Goal: Transaction & Acquisition: Book appointment/travel/reservation

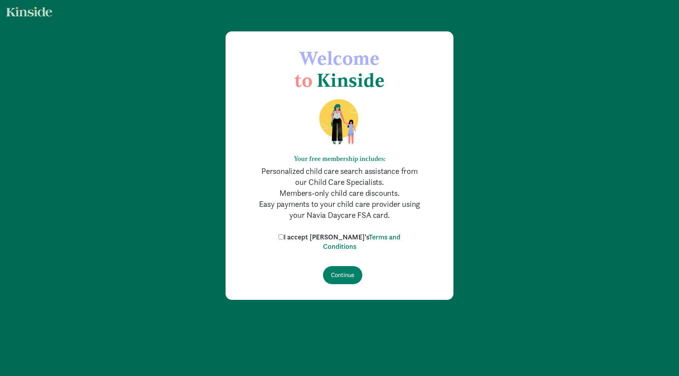
click at [283, 238] on input "I accept [PERSON_NAME]'s Terms and Conditions" at bounding box center [280, 236] width 5 height 5
checkbox input "true"
click at [340, 272] on input "Continue" at bounding box center [342, 275] width 39 height 18
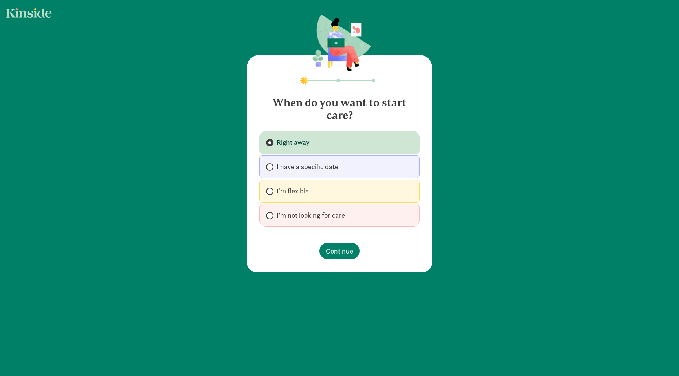
click at [335, 216] on span "I’m not looking for care" at bounding box center [310, 215] width 68 height 9
click at [271, 216] on input "I’m not looking for care" at bounding box center [268, 215] width 5 height 5
radio input "true"
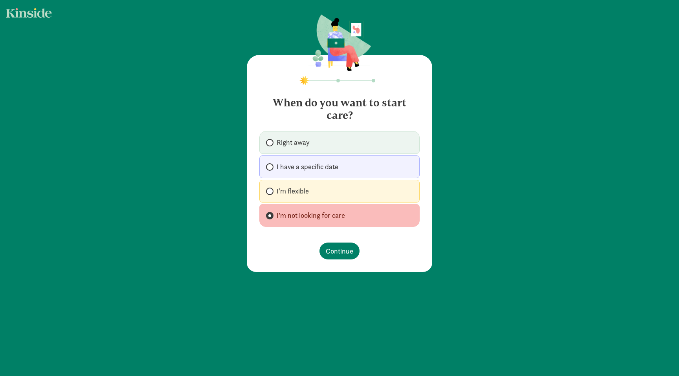
click at [335, 196] on label "I'm flexible" at bounding box center [339, 191] width 160 height 23
click at [271, 194] on input "I'm flexible" at bounding box center [268, 191] width 5 height 5
radio input "true"
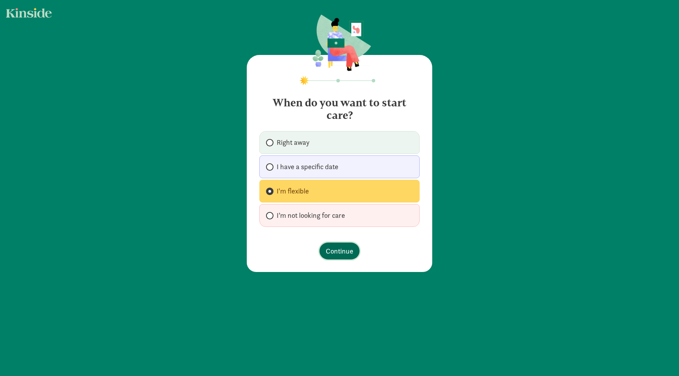
click at [335, 255] on span "Continue" at bounding box center [339, 251] width 27 height 11
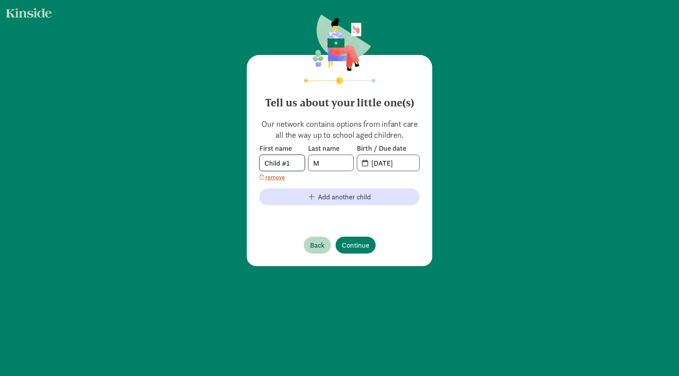
click at [277, 166] on input "Child #1" at bounding box center [282, 163] width 45 height 16
type input "Thukira"
type input "[PERSON_NAME]"
click at [366, 160] on input "[DATE]" at bounding box center [392, 163] width 53 height 16
click at [366, 164] on span "[DATE]" at bounding box center [388, 163] width 62 height 16
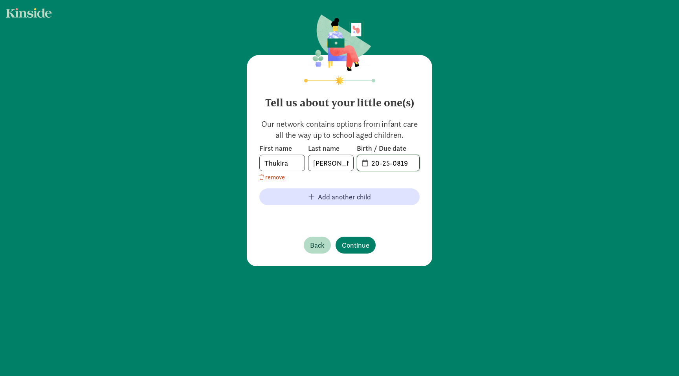
click at [392, 163] on input "20-25-0819" at bounding box center [392, 163] width 53 height 16
click at [416, 163] on input "20-25-0819" at bounding box center [392, 163] width 53 height 16
type input "2"
type input "[DATE]"
click at [355, 246] on span "Continue" at bounding box center [355, 245] width 27 height 11
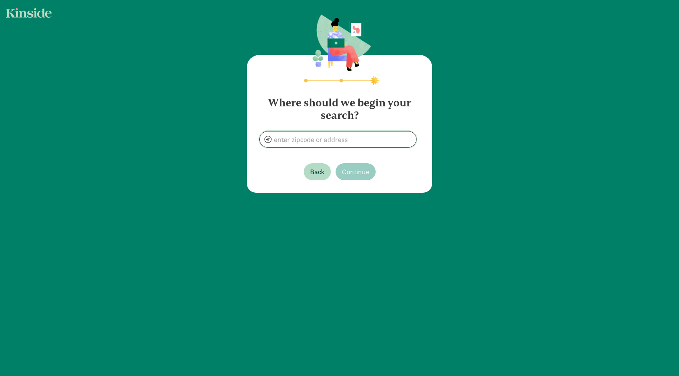
click at [333, 136] on input at bounding box center [338, 140] width 156 height 16
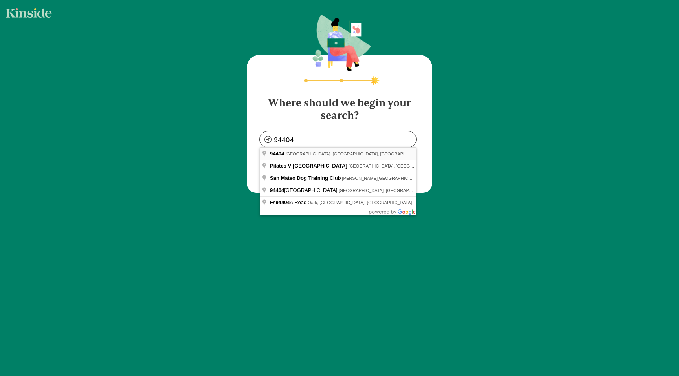
type input "[GEOGRAPHIC_DATA], [GEOGRAPHIC_DATA]"
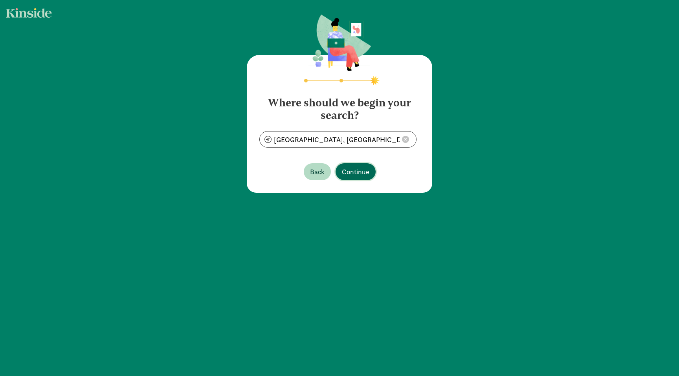
click at [351, 171] on span "Continue" at bounding box center [355, 171] width 27 height 11
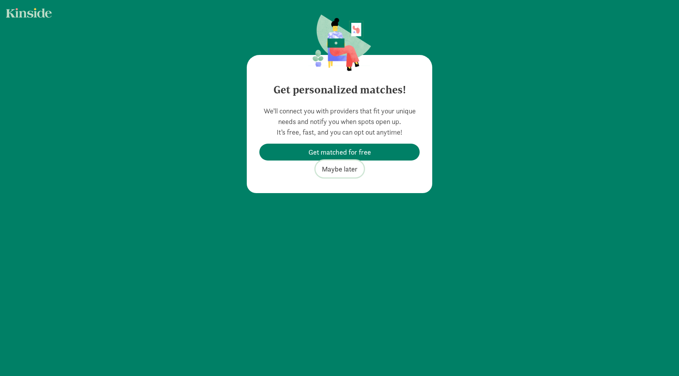
click at [352, 171] on span "Maybe later" at bounding box center [340, 169] width 36 height 11
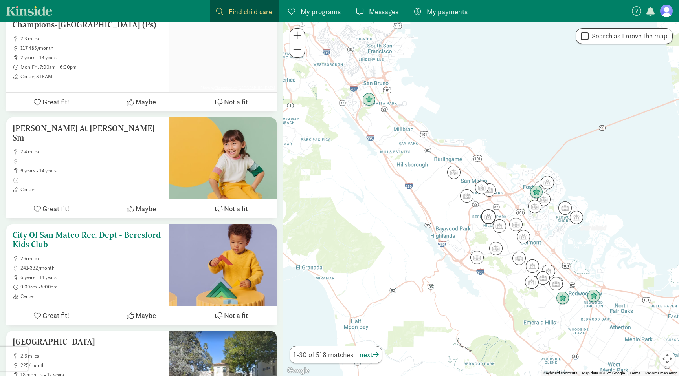
scroll to position [1429, 0]
click at [80, 230] on h5 "City Of San Mateo Rec. Dept - Beresford Kids Club" at bounding box center [88, 239] width 150 height 19
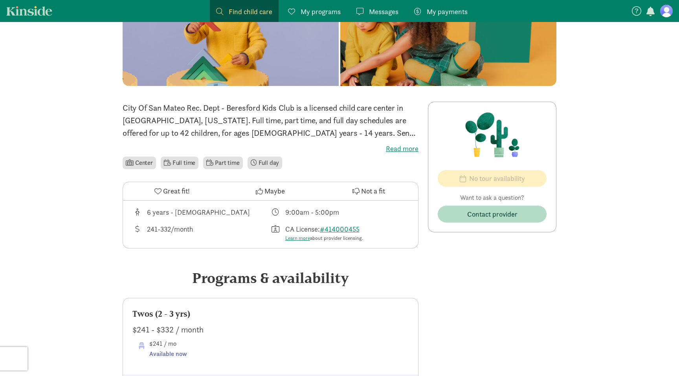
scroll to position [122, 0]
click at [226, 167] on li "Part time" at bounding box center [222, 162] width 39 height 13
click at [231, 163] on li "Part time" at bounding box center [222, 162] width 39 height 13
click at [182, 163] on li "Full time" at bounding box center [180, 162] width 38 height 13
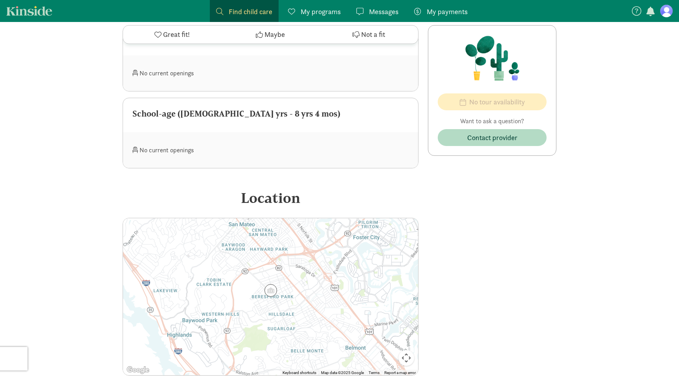
scroll to position [674, 0]
